Goal: Book appointment/travel/reservation

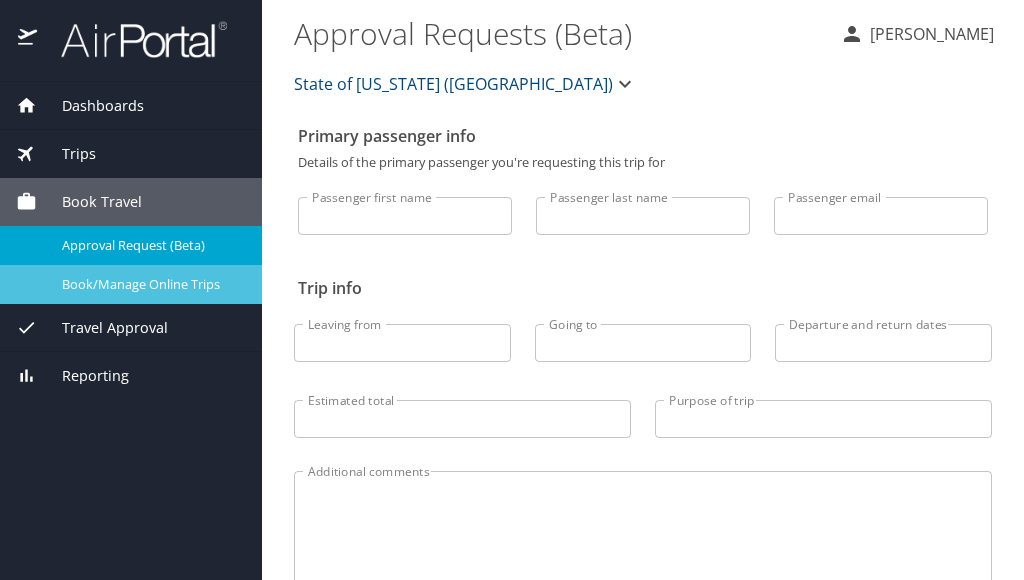
click at [164, 286] on span "Book/Manage Online Trips" at bounding box center [150, 284] width 176 height 19
